Goal: Obtain resource: Obtain resource

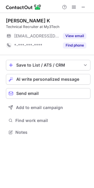
scroll to position [128, 94]
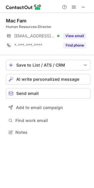
scroll to position [128, 94]
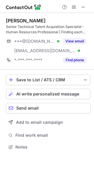
scroll to position [142, 94]
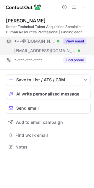
click at [79, 39] on button "View email" at bounding box center [74, 41] width 23 height 6
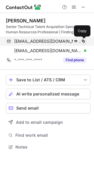
click at [83, 39] on span at bounding box center [83, 41] width 5 height 5
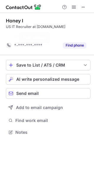
scroll to position [118, 94]
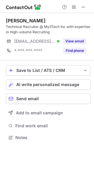
scroll to position [133, 94]
click at [84, 6] on span at bounding box center [83, 7] width 5 height 5
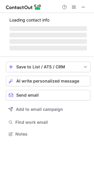
scroll to position [3, 3]
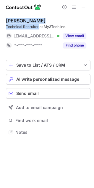
drag, startPoint x: 39, startPoint y: 26, endPoint x: 5, endPoint y: 20, distance: 33.6
copy div "Sireesha Lukka Technical Recruiter"
click at [5, 20] on div "Sireesha Lukka Technical Recruiter at My3Tech Inc. ***@my3tech.com Verified Vie…" at bounding box center [47, 77] width 94 height 128
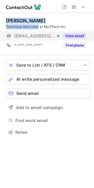
click at [73, 34] on button "View email" at bounding box center [74, 36] width 23 height 6
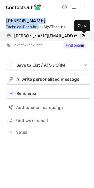
click at [82, 34] on span at bounding box center [83, 36] width 5 height 5
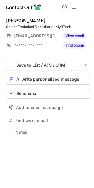
scroll to position [128, 94]
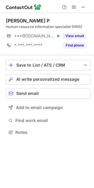
scroll to position [3, 3]
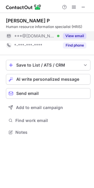
click at [71, 36] on button "View email" at bounding box center [74, 36] width 23 height 6
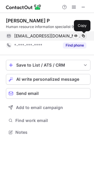
click at [85, 35] on span at bounding box center [83, 36] width 5 height 5
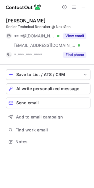
scroll to position [137, 94]
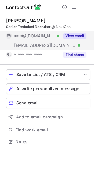
click at [74, 35] on button "View email" at bounding box center [74, 36] width 23 height 6
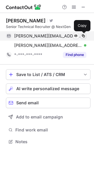
click at [82, 36] on span at bounding box center [83, 36] width 5 height 5
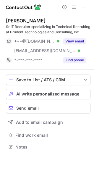
scroll to position [142, 94]
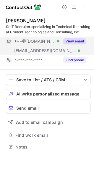
click at [69, 42] on button "View email" at bounding box center [74, 41] width 23 height 6
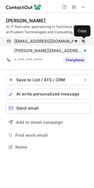
click at [85, 41] on span at bounding box center [83, 41] width 5 height 5
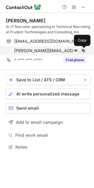
click at [84, 49] on span at bounding box center [83, 50] width 5 height 5
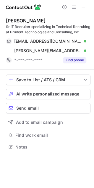
drag, startPoint x: 5, startPoint y: 20, endPoint x: 50, endPoint y: 20, distance: 45.3
copy div "Praneeth Bandari"
click at [50, 20] on div "Praneeth Bandari Sr IT Recruiter specializing in Technical Recruiting at Pruden…" at bounding box center [47, 84] width 94 height 143
